Goal: Book appointment/travel/reservation

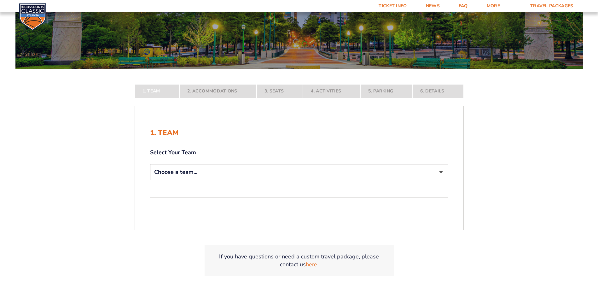
scroll to position [95, 0]
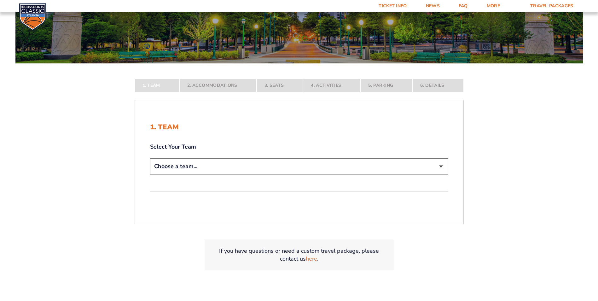
click at [441, 167] on select "Choose a team... [US_STATE] Wildcats [US_STATE] State Buckeyes [US_STATE] Tar H…" at bounding box center [299, 166] width 298 height 16
select select "12956"
click at [150, 174] on select "Choose a team... [US_STATE] Wildcats [US_STATE] State Buckeyes [US_STATE] Tar H…" at bounding box center [299, 166] width 298 height 16
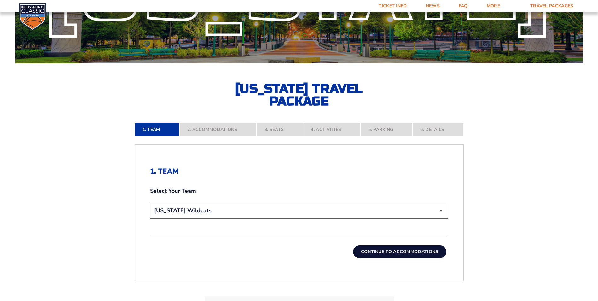
scroll to position [126, 0]
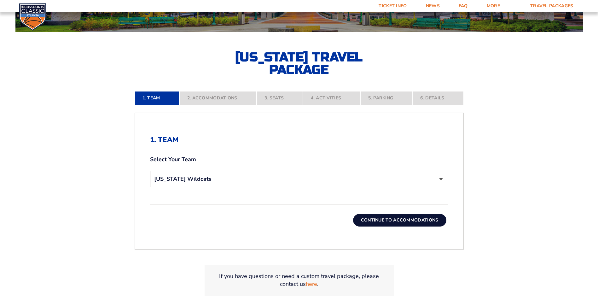
click at [385, 217] on button "Continue To Accommodations" at bounding box center [399, 220] width 93 height 13
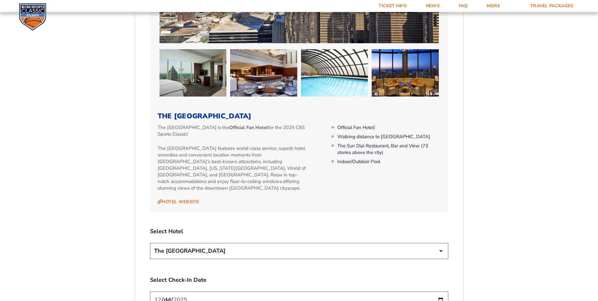
scroll to position [583, 0]
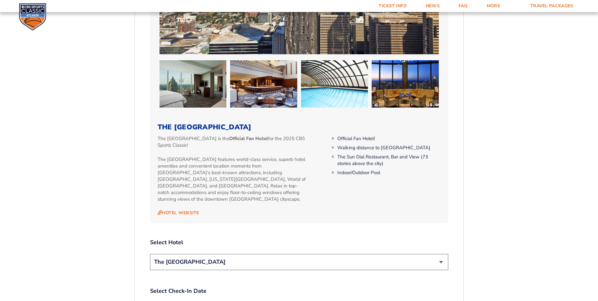
click at [439, 254] on select "The [GEOGRAPHIC_DATA]" at bounding box center [299, 262] width 298 height 16
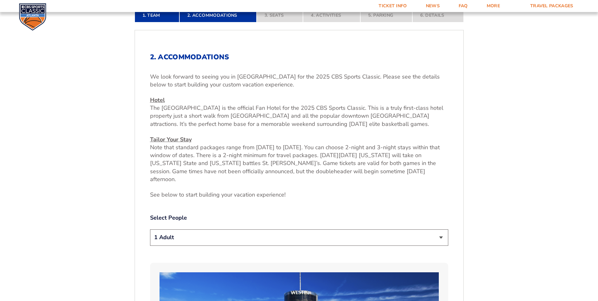
scroll to position [205, 0]
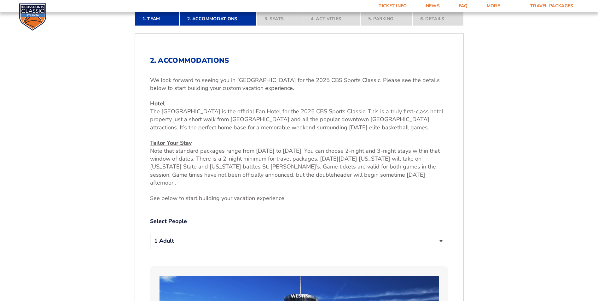
click at [443, 234] on select "1 Adult 2 Adults 3 Adults 4 Adults 2 Adults + 1 Child 2 Adults + 2 Children 2 A…" at bounding box center [299, 240] width 298 height 16
select select "2 Adults"
click at [150, 232] on select "1 Adult 2 Adults 3 Adults 4 Adults 2 Adults + 1 Child 2 Adults + 2 Children 2 A…" at bounding box center [299, 240] width 298 height 16
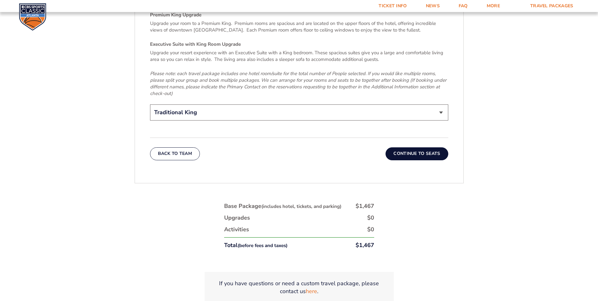
scroll to position [1024, 0]
click at [413, 146] on button "Continue To Seats" at bounding box center [416, 152] width 62 height 13
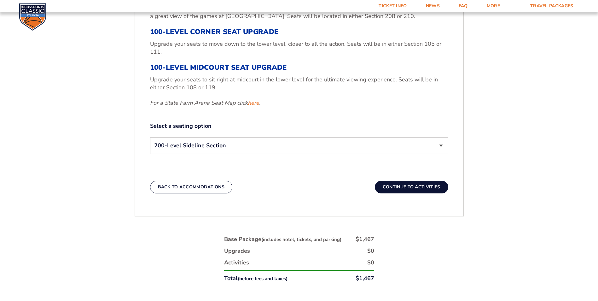
scroll to position [300, 0]
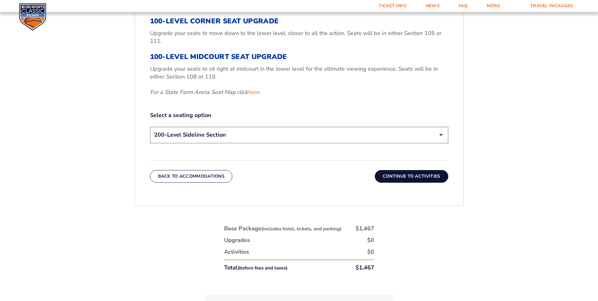
click at [422, 174] on button "Continue To Activities" at bounding box center [411, 176] width 73 height 13
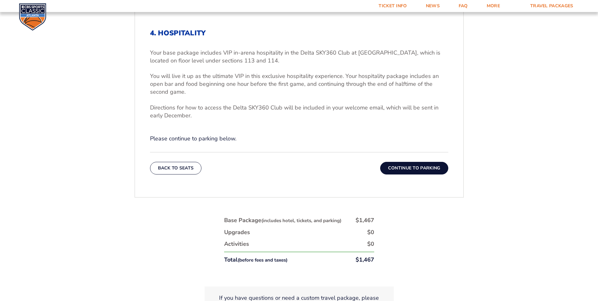
scroll to position [237, 0]
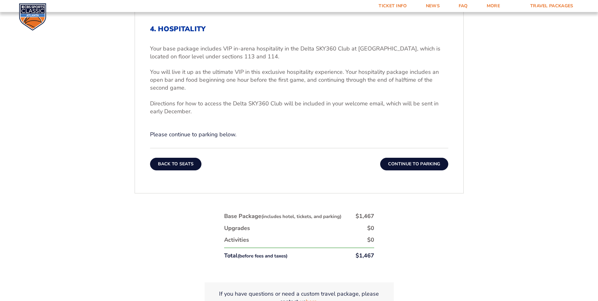
click at [167, 165] on button "Back To Seats" at bounding box center [176, 164] width 52 height 13
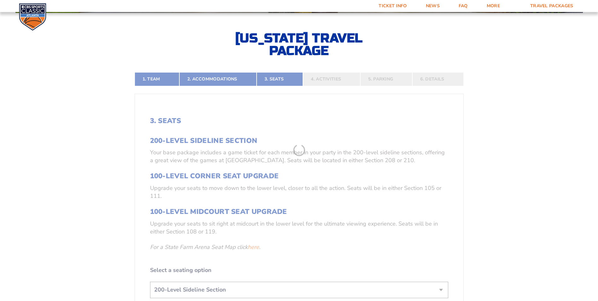
scroll to position [142, 0]
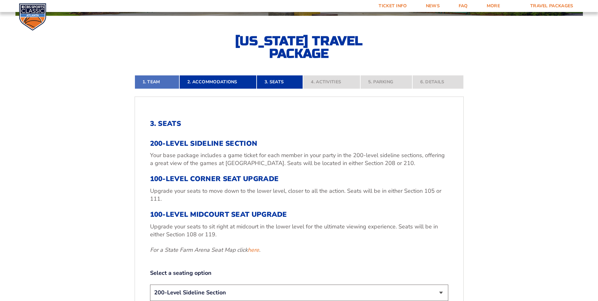
click at [164, 79] on link "1. Team" at bounding box center [157, 82] width 45 height 14
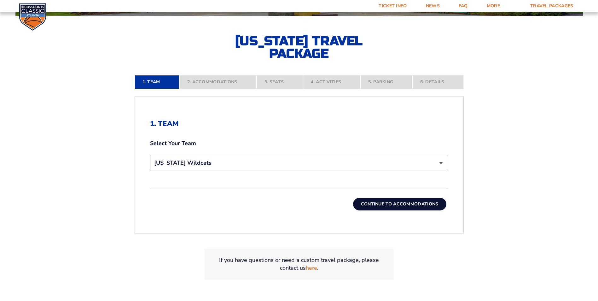
click at [439, 162] on select "Choose a team... [US_STATE] Wildcats [US_STATE] State Buckeyes [US_STATE] Tar H…" at bounding box center [299, 163] width 298 height 16
click at [440, 162] on select "Choose a team... [US_STATE] Wildcats [US_STATE] State Buckeyes [US_STATE] Tar H…" at bounding box center [299, 163] width 298 height 16
